Goal: Task Accomplishment & Management: Manage account settings

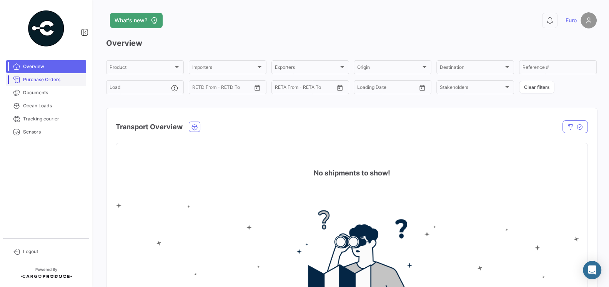
click at [56, 81] on span "Purchase Orders" at bounding box center [53, 79] width 60 height 7
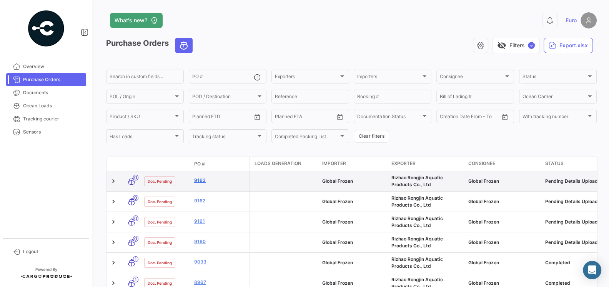
click at [200, 181] on link "9163" at bounding box center [219, 180] width 51 height 7
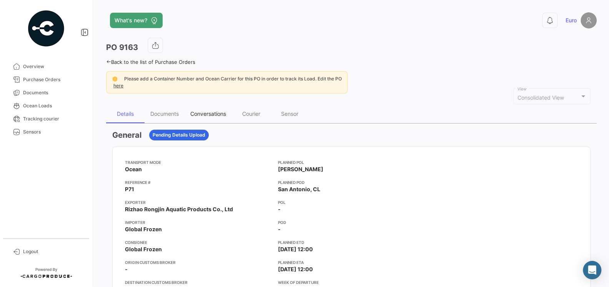
click at [207, 113] on div "Conversations" at bounding box center [208, 113] width 36 height 7
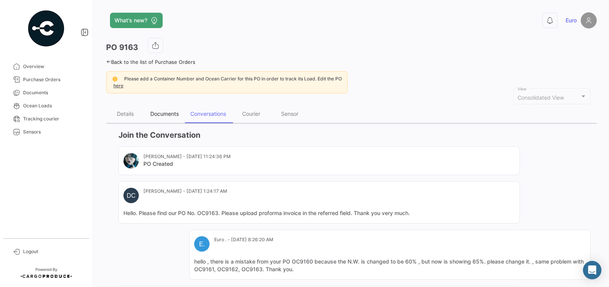
click at [155, 110] on div "Documents" at bounding box center [164, 113] width 28 height 7
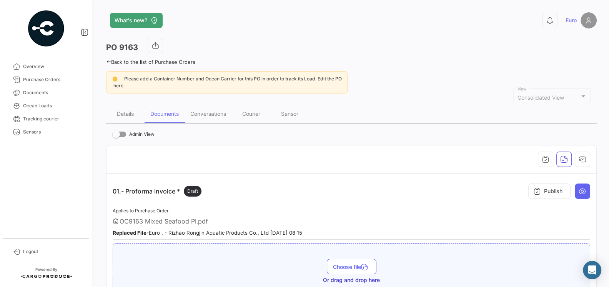
click at [288, 217] on div "OC9163 Mixed Seafood PI.pdf" at bounding box center [351, 221] width 477 height 8
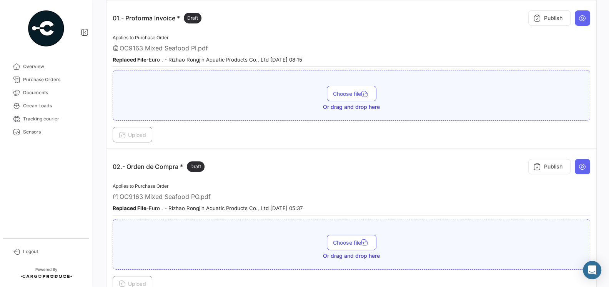
scroll to position [187, 0]
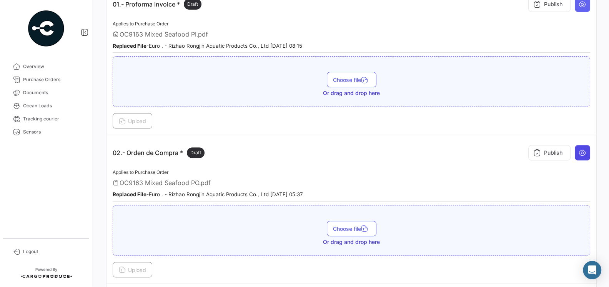
click at [586, 148] on button at bounding box center [581, 152] width 15 height 15
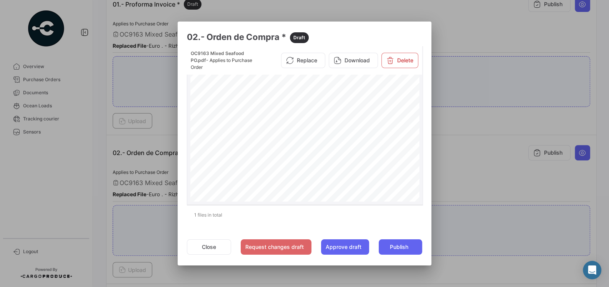
scroll to position [43, 0]
click at [486, 170] on div at bounding box center [304, 143] width 609 height 287
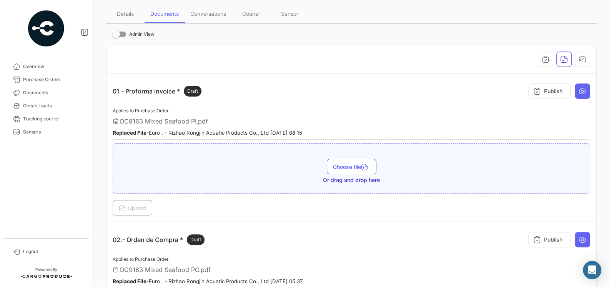
scroll to position [67, 0]
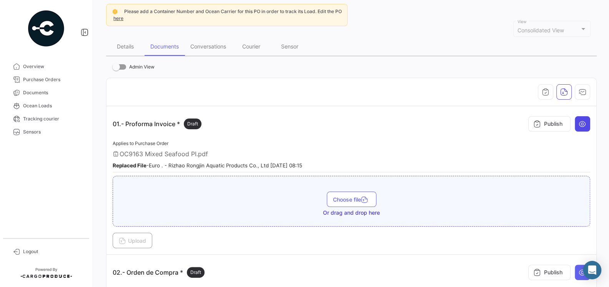
click at [578, 125] on button at bounding box center [581, 123] width 15 height 15
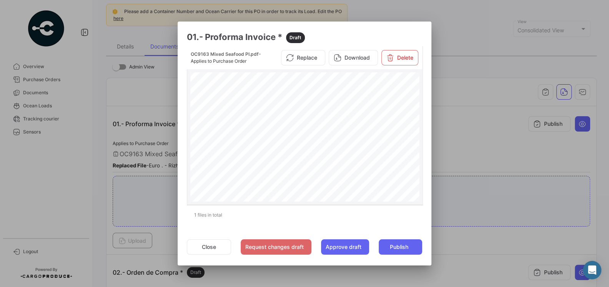
scroll to position [19, 0]
click at [197, 245] on button "Close" at bounding box center [209, 246] width 44 height 15
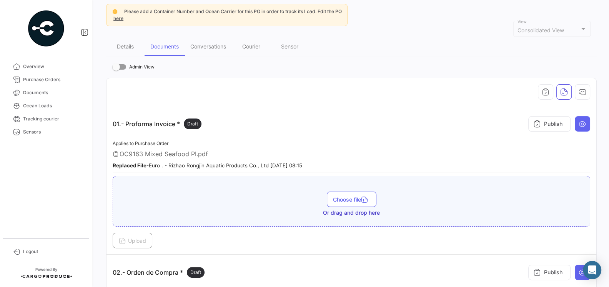
click at [262, 106] on td "01.- Proforma Invoice * Draft Publish Applies to Purchase Order OC9163 Mixed Se…" at bounding box center [350, 180] width 489 height 148
